Goal: Task Accomplishment & Management: Use online tool/utility

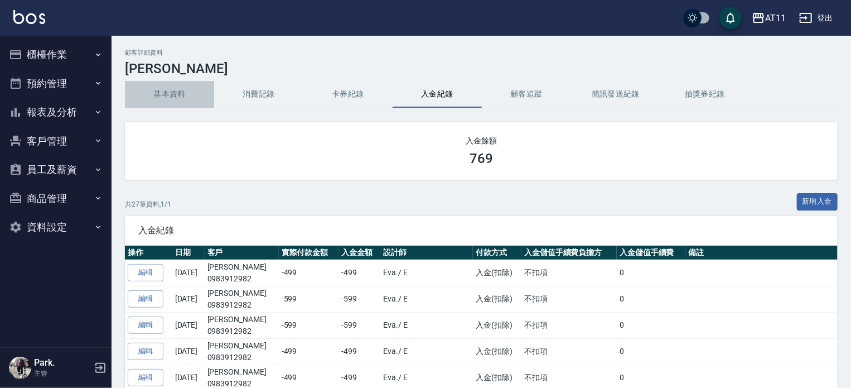
click at [153, 91] on button "基本資料" at bounding box center [169, 94] width 89 height 27
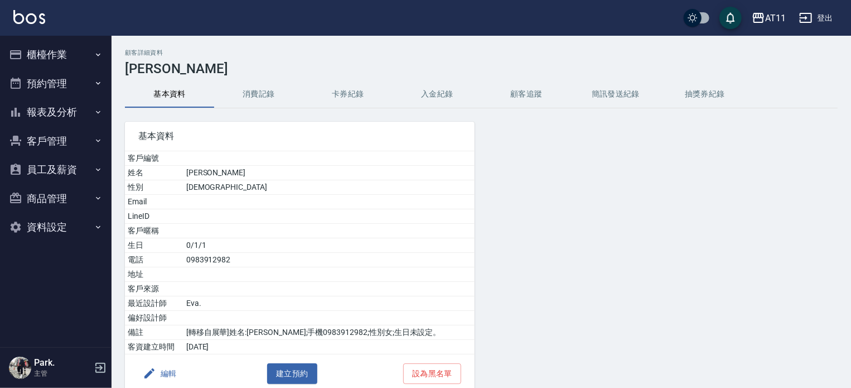
click at [462, 90] on button "入金紀錄" at bounding box center [437, 94] width 89 height 27
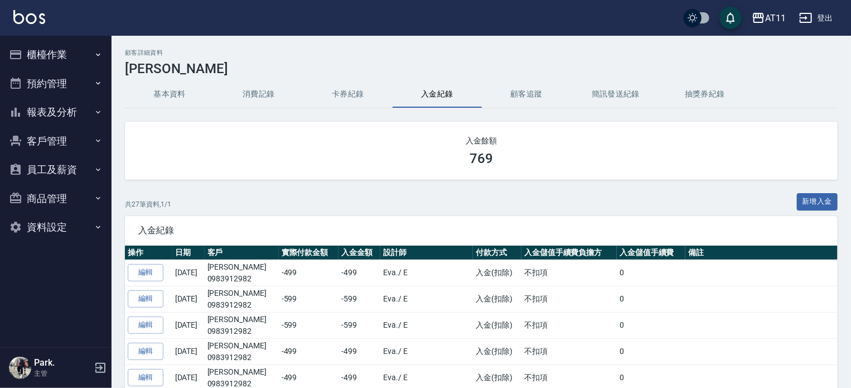
click at [45, 115] on button "報表及分析" at bounding box center [55, 112] width 103 height 29
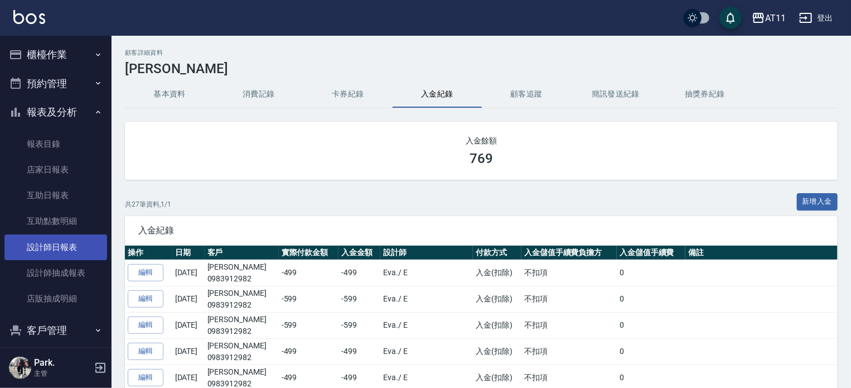
click at [54, 239] on link "設計師日報表" at bounding box center [55, 247] width 103 height 26
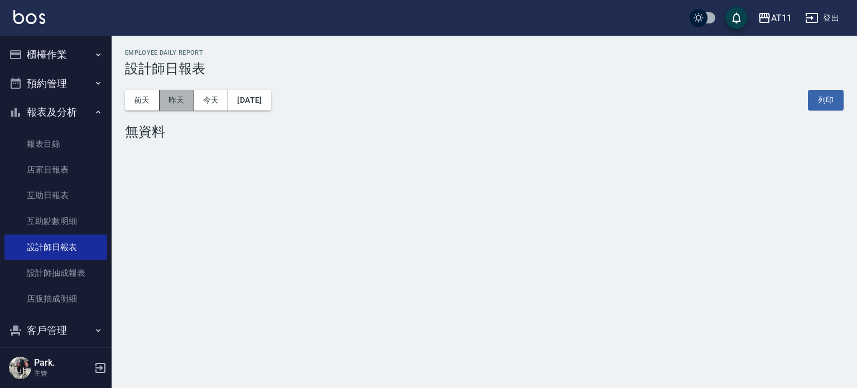
click at [178, 106] on button "昨天" at bounding box center [177, 100] width 35 height 21
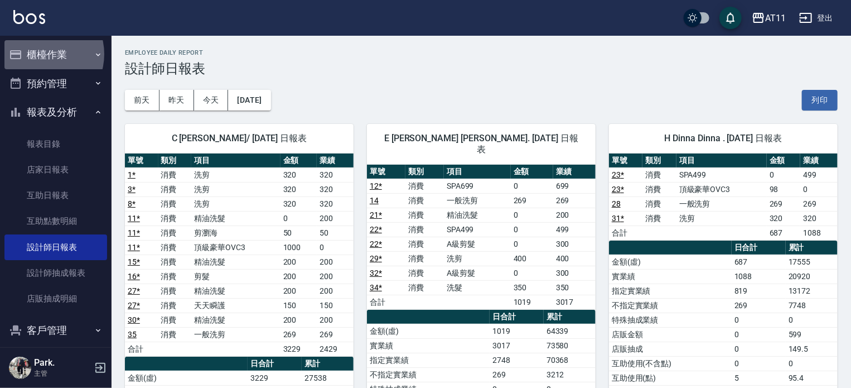
click at [42, 54] on button "櫃檯作業" at bounding box center [55, 54] width 103 height 29
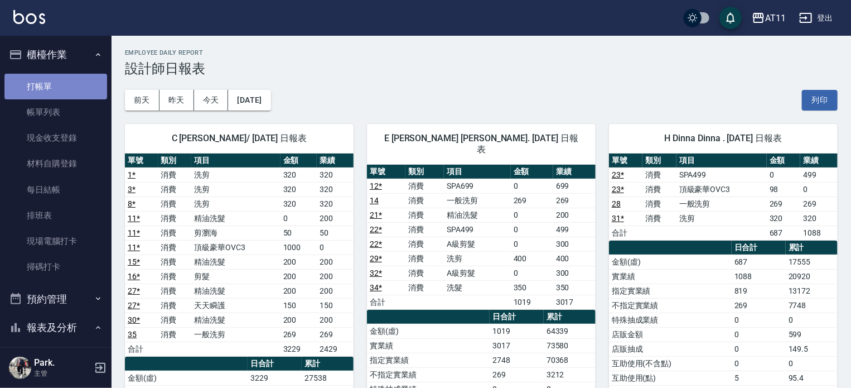
click at [56, 95] on link "打帳單" at bounding box center [55, 87] width 103 height 26
